Goal: Check status: Check status

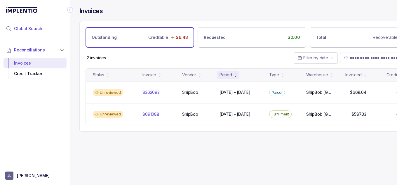
click at [27, 28] on span "Global Search" at bounding box center [28, 29] width 28 height 6
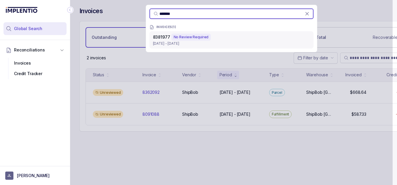
type input "*******"
click at [207, 45] on p "[DATE] - [DATE]" at bounding box center [231, 44] width 157 height 6
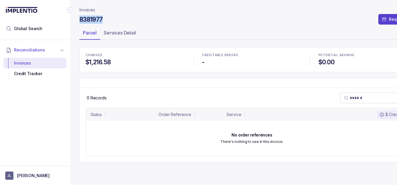
drag, startPoint x: 105, startPoint y: 20, endPoint x: 78, endPoint y: 22, distance: 27.6
click at [78, 22] on div "Invoices 8381977 Request Credits Parcel Services Detail CHARGES $1,216.58 CREDI…" at bounding box center [249, 92] width 359 height 185
copy h4 "8381977"
click at [127, 96] on div "0 Records" at bounding box center [252, 98] width 345 height 20
click at [32, 29] on span "Global Search" at bounding box center [28, 29] width 28 height 6
